Goal: Task Accomplishment & Management: Use online tool/utility

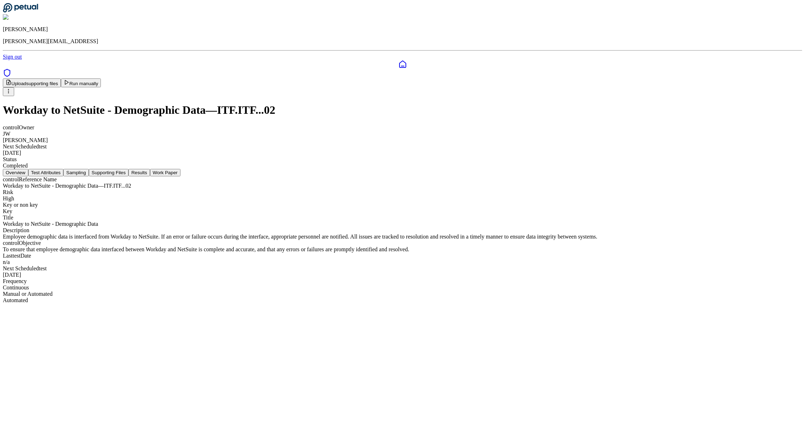
click at [128, 169] on button "Supporting Files" at bounding box center [109, 172] width 40 height 7
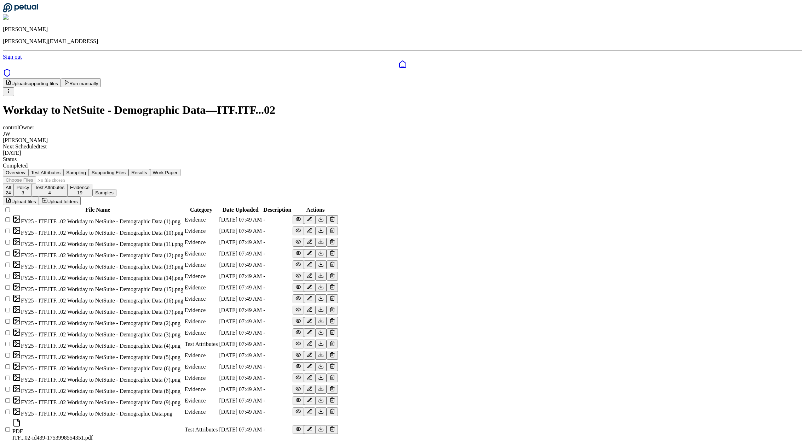
click at [81, 197] on button "Upload folders" at bounding box center [60, 201] width 42 height 9
click at [39, 197] on button "Upload files" at bounding box center [21, 201] width 36 height 9
click at [28, 169] on button "Overview" at bounding box center [15, 172] width 25 height 7
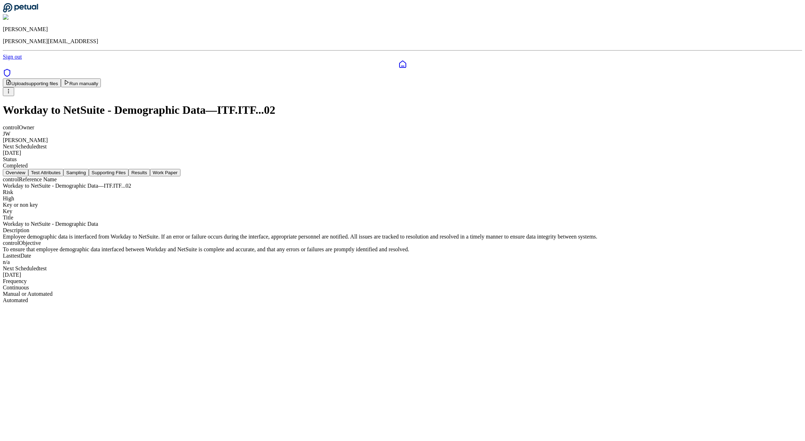
click at [28, 169] on button "Overview" at bounding box center [15, 172] width 25 height 7
